Goal: Task Accomplishment & Management: Complete application form

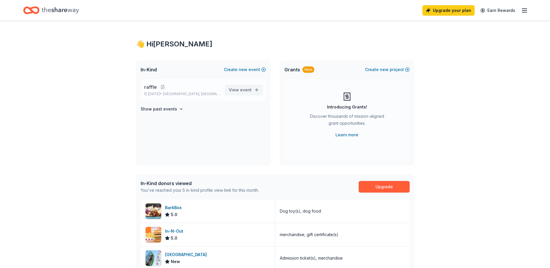
click at [252, 91] on link "View event" at bounding box center [243, 90] width 37 height 10
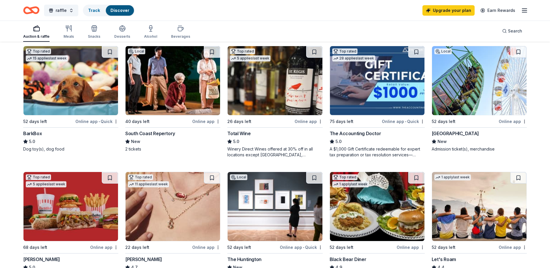
scroll to position [174, 0]
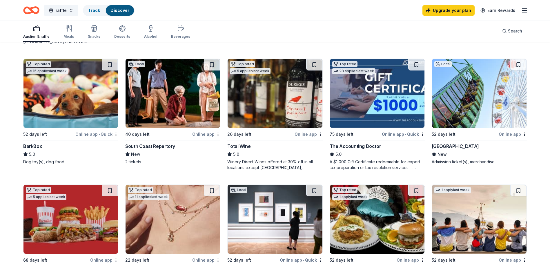
click at [77, 85] on img at bounding box center [70, 93] width 95 height 69
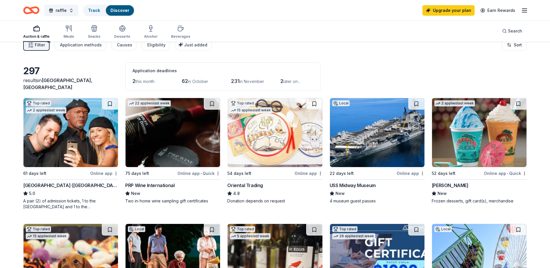
scroll to position [0, 0]
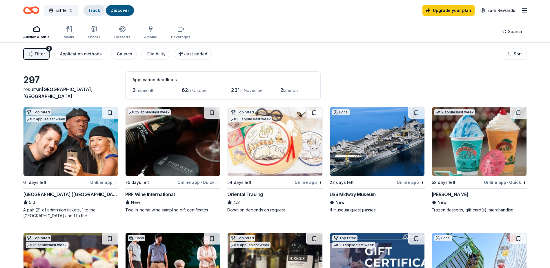
click at [101, 10] on div "Track" at bounding box center [93, 10] width 21 height 10
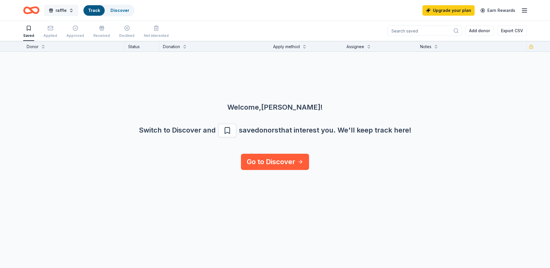
click at [57, 12] on span "raffle" at bounding box center [61, 10] width 11 height 7
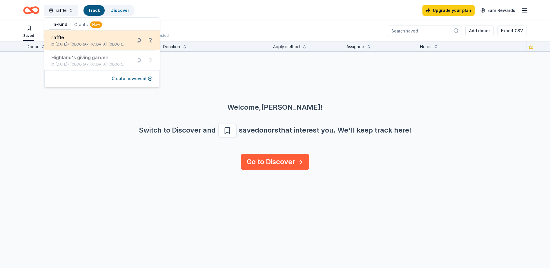
click at [70, 44] on div "Dec 06, 2025 • Highland, CA" at bounding box center [89, 44] width 76 height 5
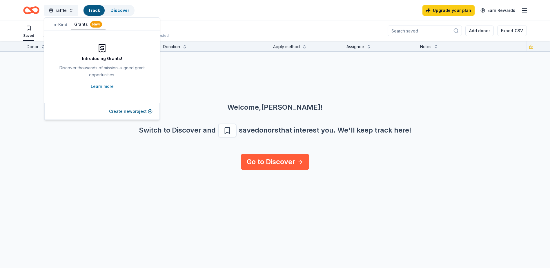
click at [83, 22] on button "Grants New" at bounding box center [88, 24] width 35 height 11
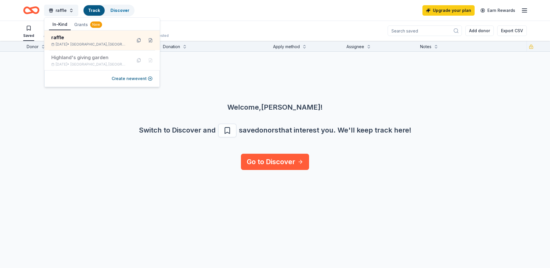
click at [57, 23] on button "In-Kind" at bounding box center [60, 24] width 22 height 11
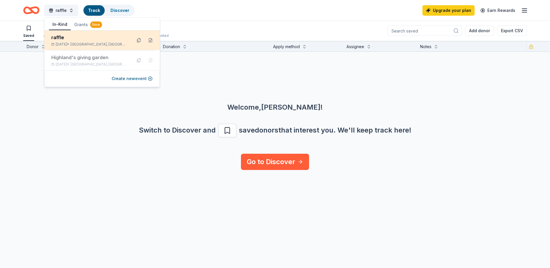
click at [117, 42] on div "Dec 06, 2025 • Highland, CA" at bounding box center [89, 44] width 76 height 5
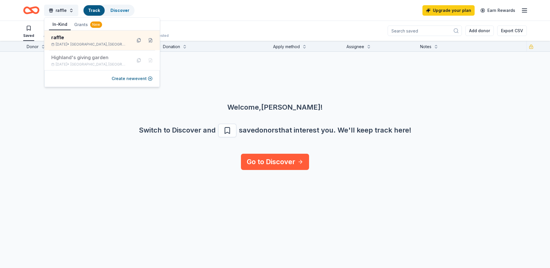
click at [188, 17] on div "raffle Track Discover Upgrade your plan Earn Rewards" at bounding box center [275, 10] width 550 height 21
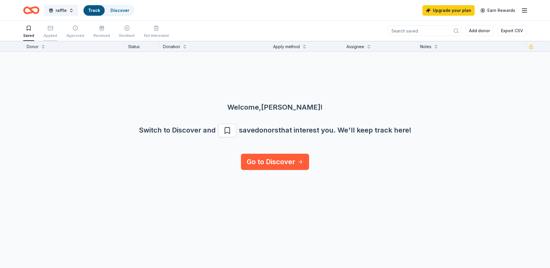
click at [50, 37] on div "Applied" at bounding box center [50, 35] width 14 height 5
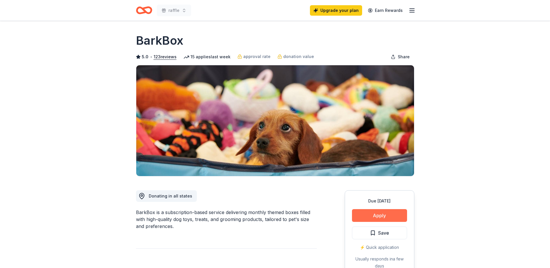
click at [382, 210] on button "Apply" at bounding box center [379, 215] width 55 height 13
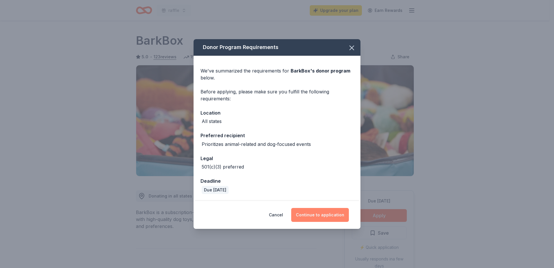
click at [324, 218] on button "Continue to application" at bounding box center [320, 215] width 58 height 14
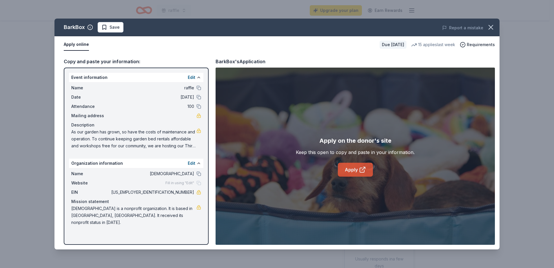
click at [358, 175] on link "Apply" at bounding box center [355, 170] width 35 height 14
